Goal: Find specific page/section: Find specific page/section

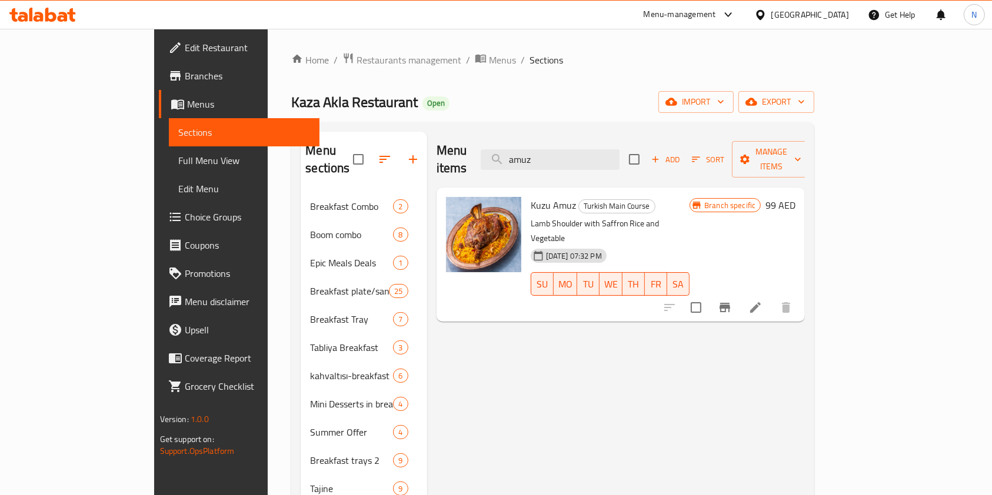
click at [178, 126] on span "Sections" at bounding box center [244, 132] width 132 height 14
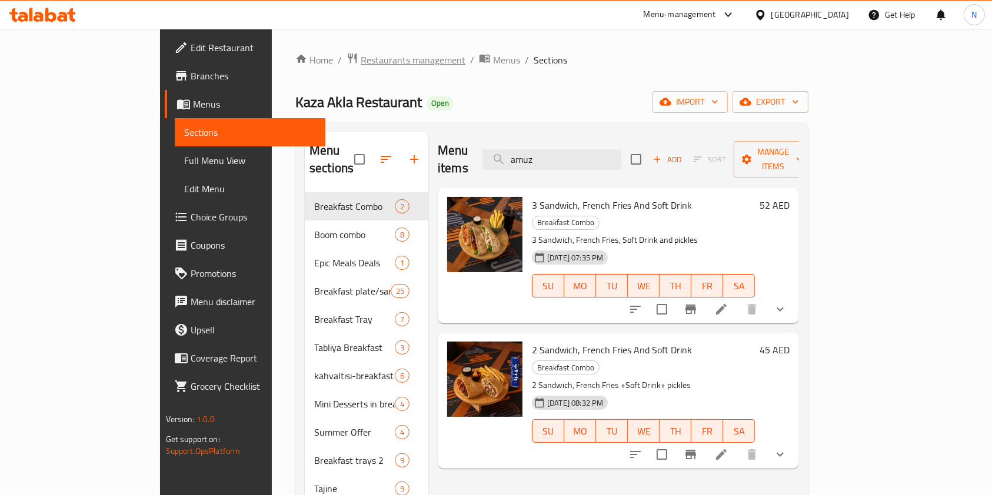
click at [361, 63] on span "Restaurants management" at bounding box center [413, 60] width 105 height 14
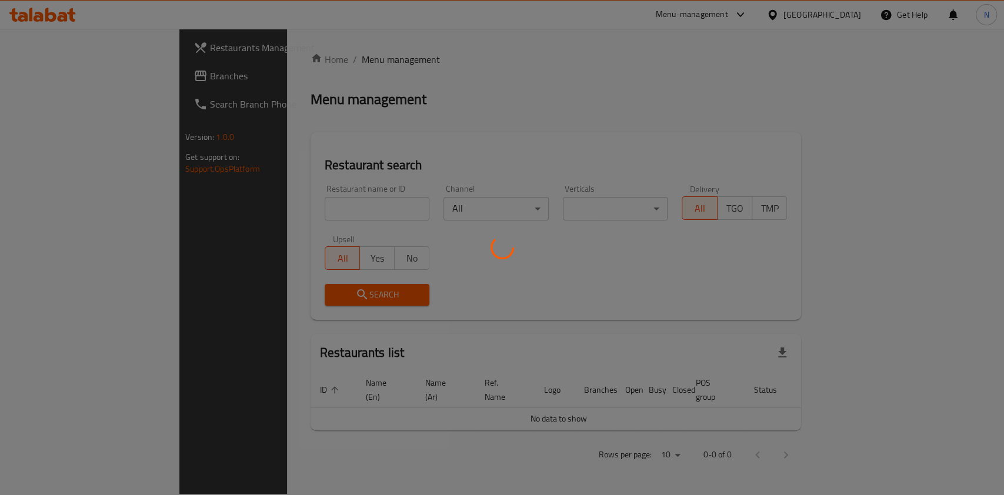
click at [346, 214] on div at bounding box center [502, 247] width 1004 height 495
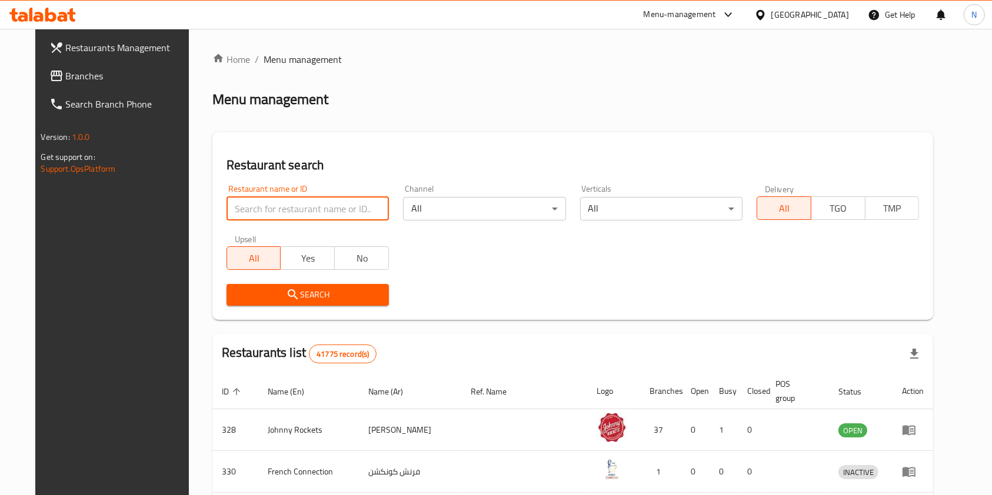
click at [346, 214] on input "search" at bounding box center [307, 209] width 162 height 24
paste input "752268)"
type input "752268"
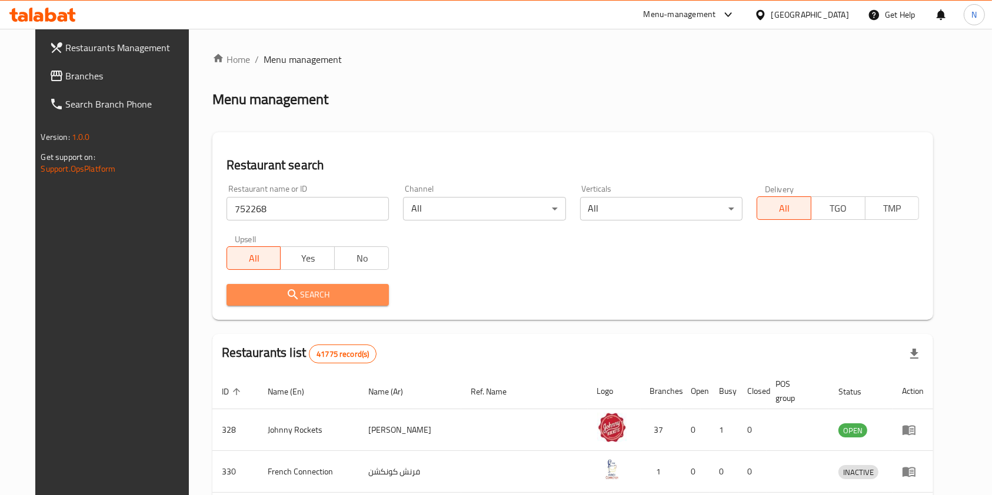
click at [305, 293] on span "Search" at bounding box center [308, 295] width 144 height 15
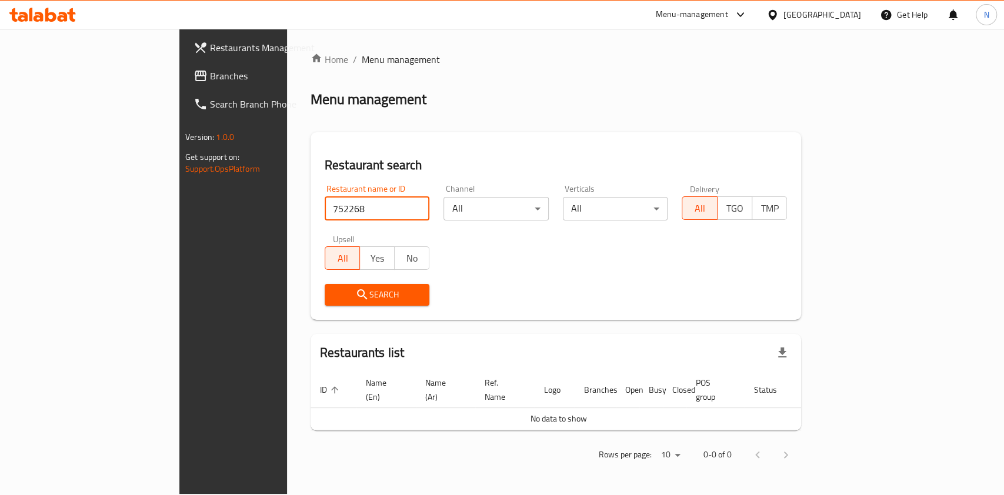
click at [353, 204] on input "752268" at bounding box center [377, 209] width 105 height 24
click at [210, 41] on span "Restaurants Management" at bounding box center [274, 48] width 128 height 14
